Goal: Task Accomplishment & Management: Use online tool/utility

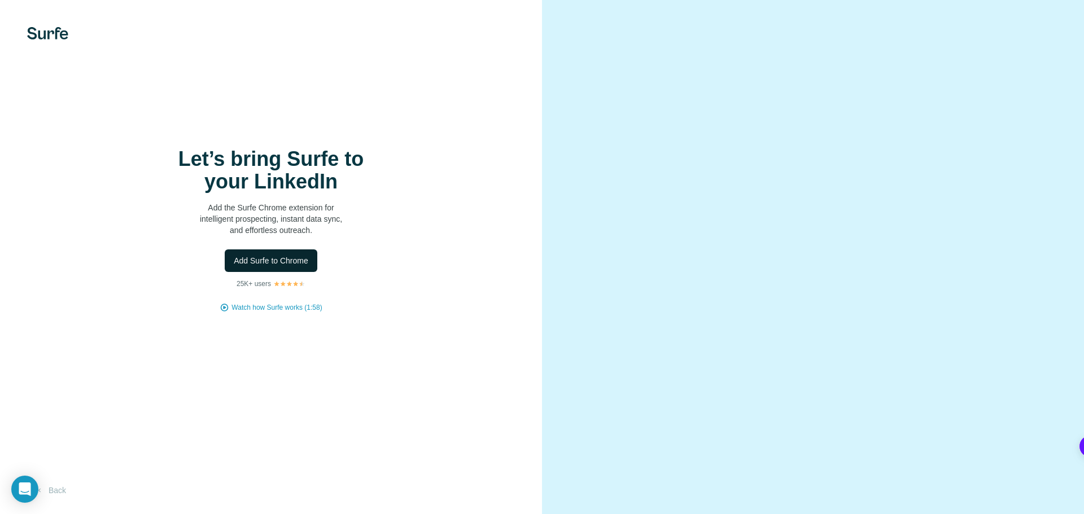
click at [303, 265] on span "Add Surfe to Chrome" at bounding box center [271, 260] width 75 height 11
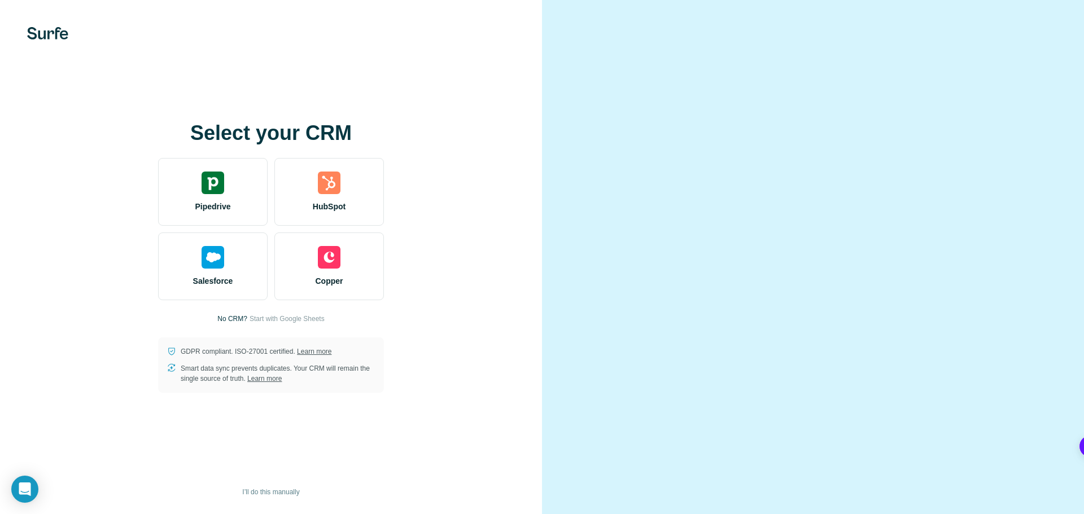
click at [675, 156] on video at bounding box center [813, 257] width 406 height 203
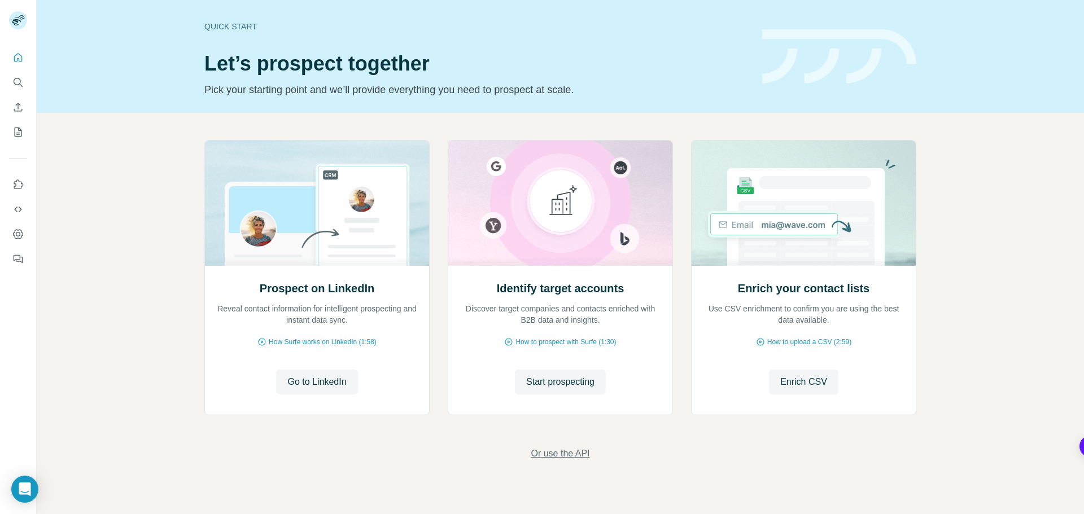
click at [550, 454] on span "Or use the API" at bounding box center [560, 454] width 59 height 14
